Goal: Task Accomplishment & Management: Complete application form

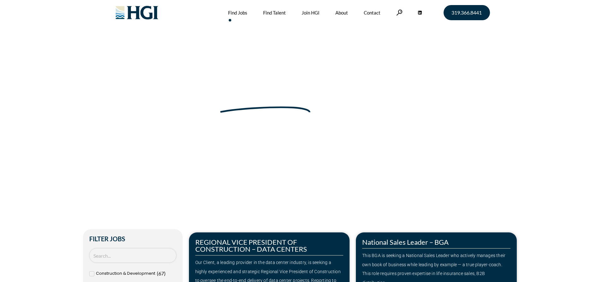
click at [108, 255] on input "Search Job" at bounding box center [132, 255] width 87 height 15
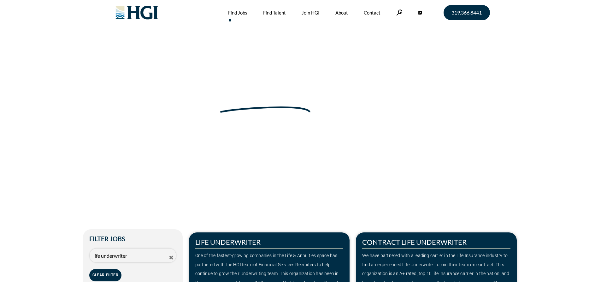
type input "life underwriter"
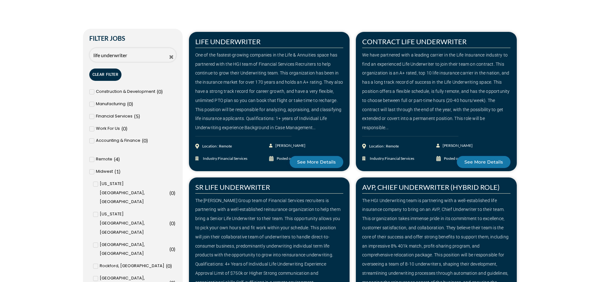
scroll to position [189, 0]
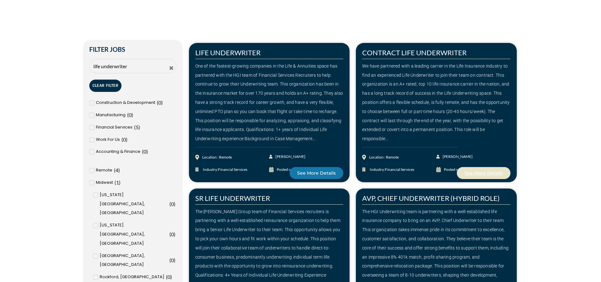
click at [487, 177] on link "See More Details" at bounding box center [484, 173] width 54 height 12
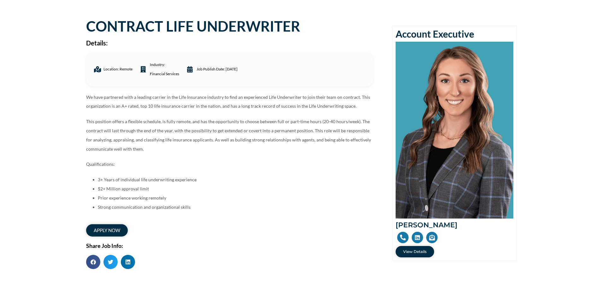
scroll to position [63, 0]
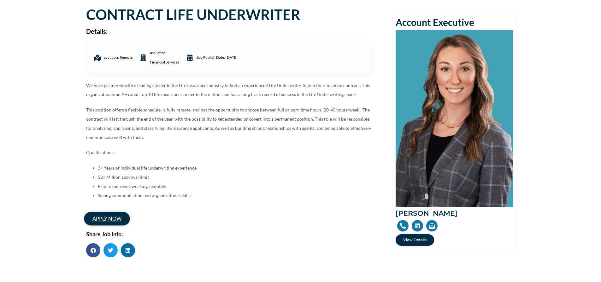
click at [120, 216] on span "apply now" at bounding box center [106, 218] width 29 height 5
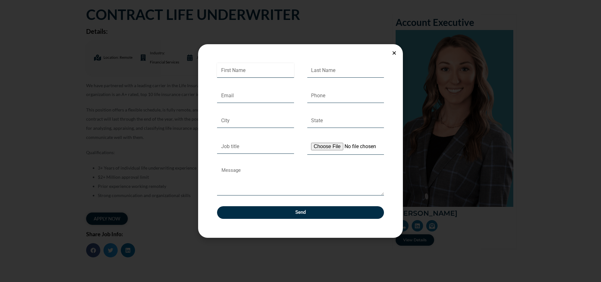
click at [235, 71] on input "First Name" at bounding box center [255, 70] width 77 height 15
type input "Kyle"
type input "Phillips"
type input "kylephillips027@gmail.com"
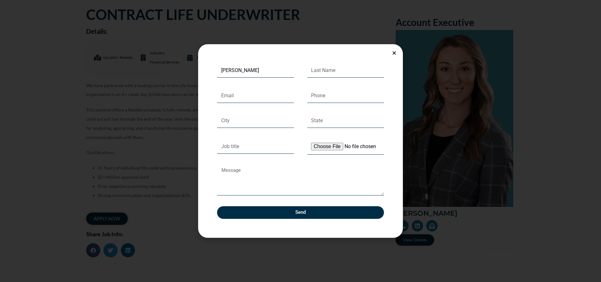
type input "3098260471"
type input "Heyworth"
type input "IL"
click at [230, 146] on input "Job title" at bounding box center [255, 146] width 77 height 15
click at [238, 174] on textarea "Message" at bounding box center [300, 180] width 167 height 30
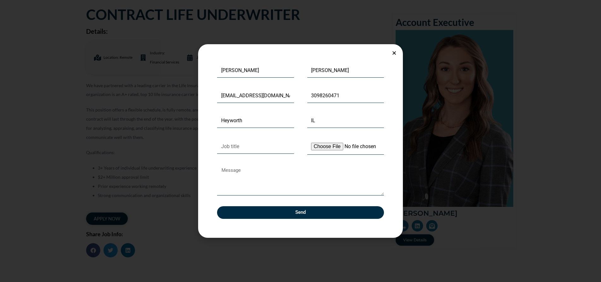
click at [390, 54] on div "First Name Kyle Last Name Phillips Email kylephillips027@gmail.com Phone 309826…" at bounding box center [300, 140] width 205 height 193
click at [393, 53] on icon "Close" at bounding box center [394, 52] width 5 height 5
